Goal: Information Seeking & Learning: Learn about a topic

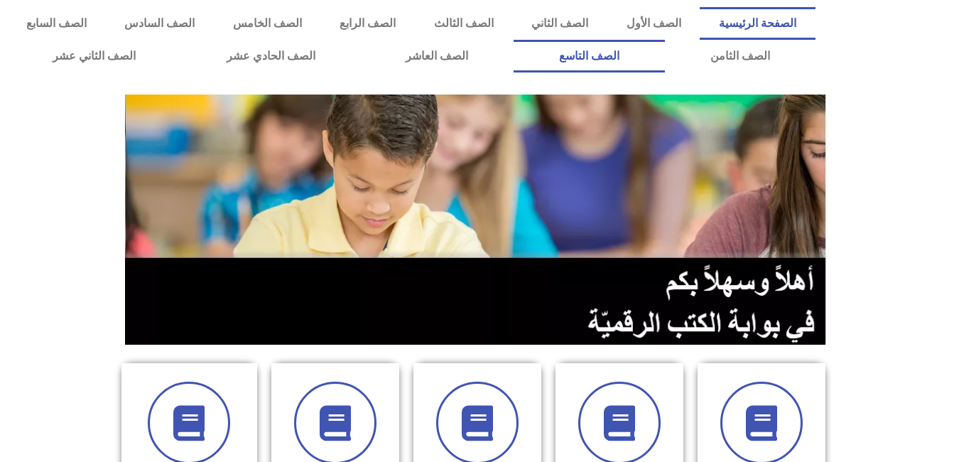
click at [514, 40] on link "الصف التاسع" at bounding box center [589, 56] width 151 height 33
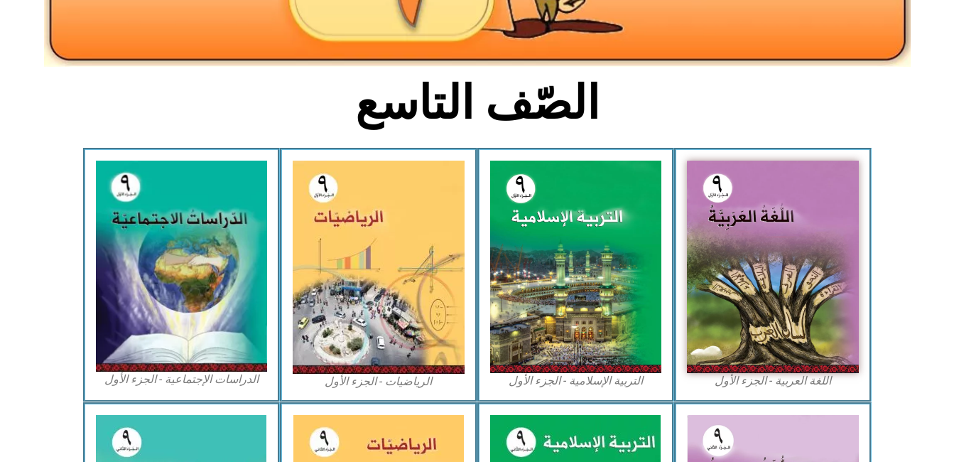
scroll to position [360, 0]
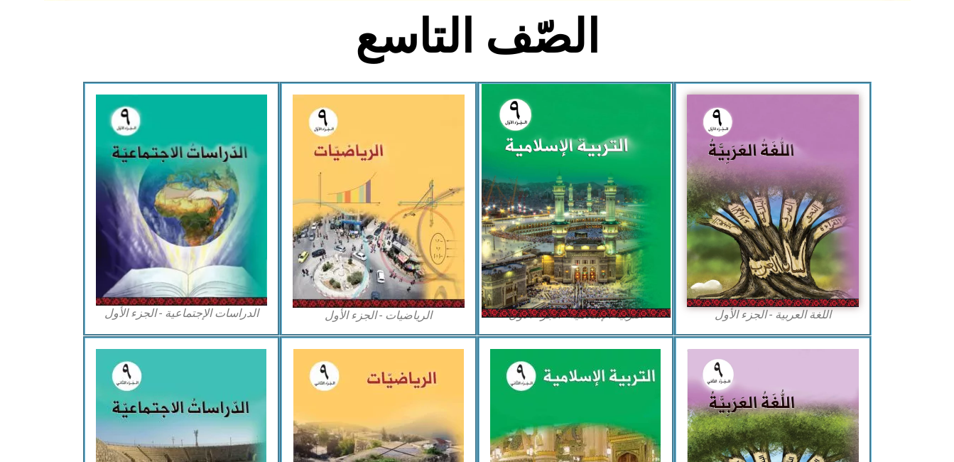
click at [605, 178] on img at bounding box center [575, 201] width 189 height 234
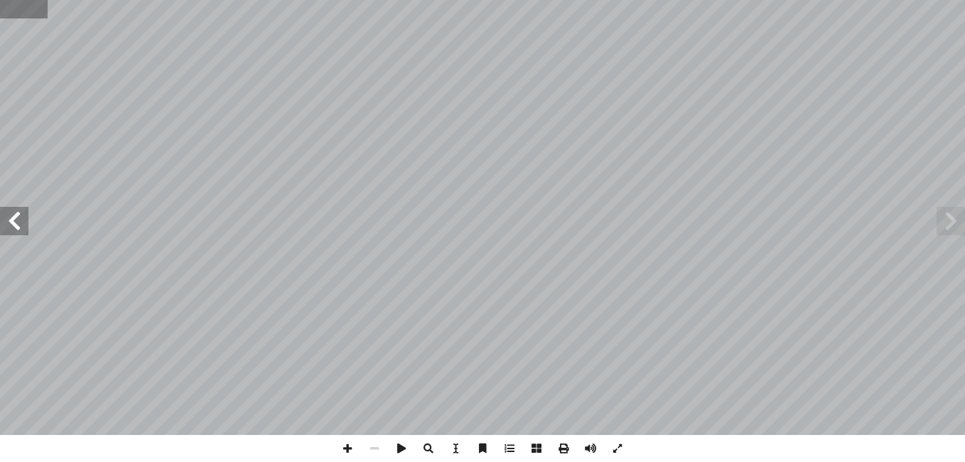
click at [38, 14] on input "text" at bounding box center [23, 9] width 47 height 18
type input "**"
click at [9, 221] on span at bounding box center [14, 221] width 28 height 28
click at [348, 451] on span at bounding box center [347, 448] width 27 height 27
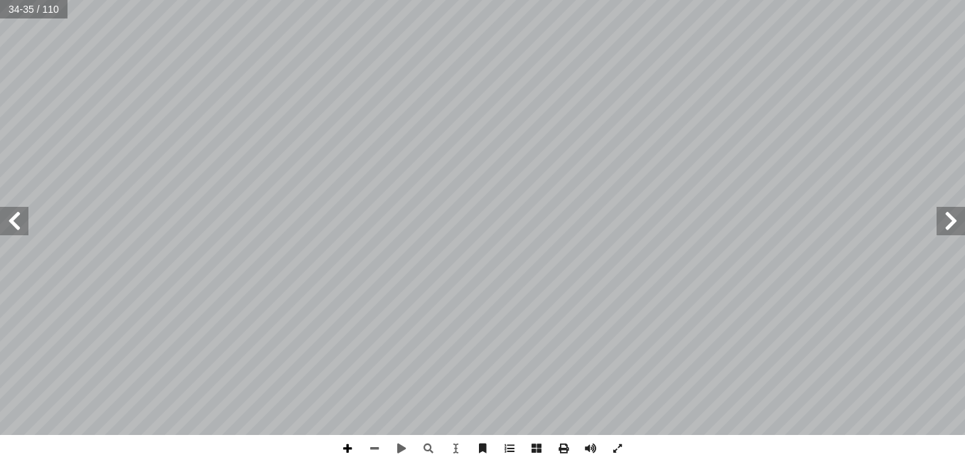
click at [345, 448] on span at bounding box center [347, 448] width 27 height 27
click at [16, 228] on span at bounding box center [14, 221] width 28 height 28
click at [349, 447] on span at bounding box center [347, 448] width 27 height 27
click at [392, 448] on div "الدرس ٦ درين على: � ن يكونوا ق أ ا ية الدرس � ع من الطلبة بعد نه ّ توق ُ : ي ُ …" at bounding box center [482, 231] width 965 height 462
click at [347, 448] on span at bounding box center [347, 448] width 27 height 27
